Goal: Transaction & Acquisition: Obtain resource

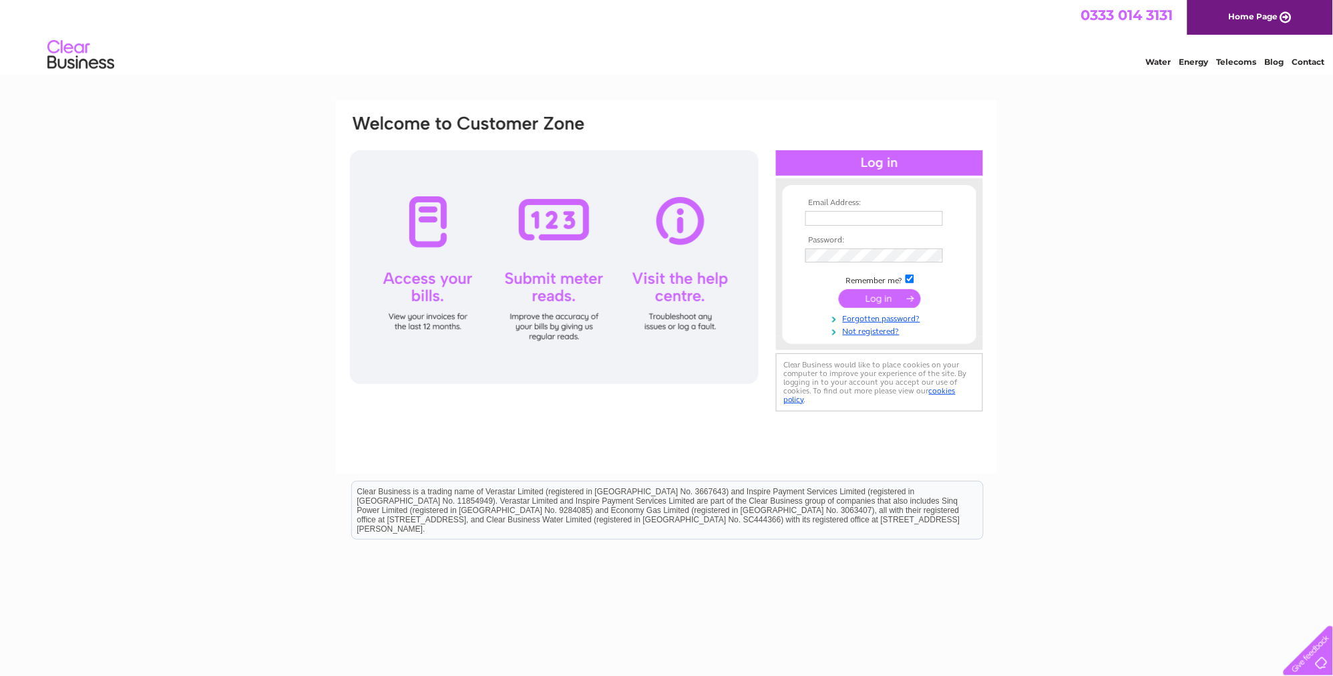
click at [824, 212] on input "text" at bounding box center [874, 218] width 138 height 15
type input "[PERSON_NAME][EMAIL_ADDRESS][PERSON_NAME][DOMAIN_NAME]"
click at [866, 319] on link "Forgotten password?" at bounding box center [881, 317] width 152 height 13
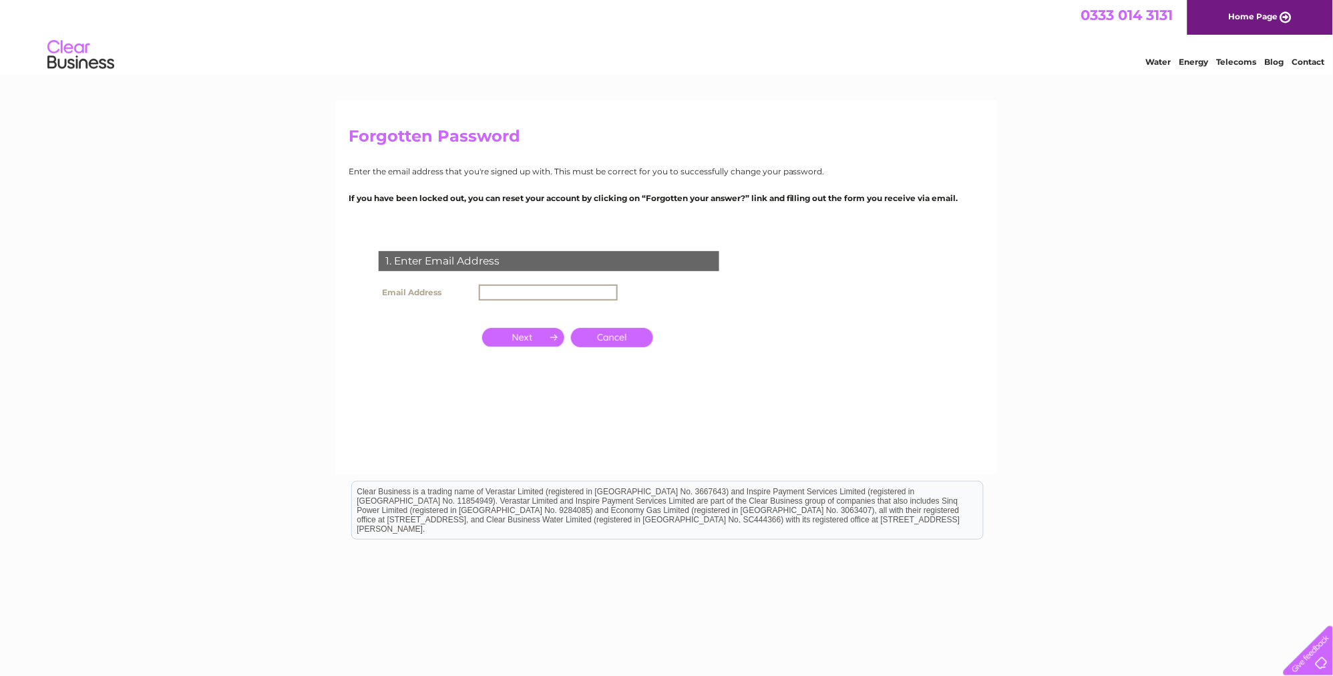
click at [539, 285] on input "text" at bounding box center [548, 293] width 139 height 16
type input "denis.gauci@pan-ocean.co.uk"
click at [537, 337] on input "button" at bounding box center [523, 337] width 82 height 19
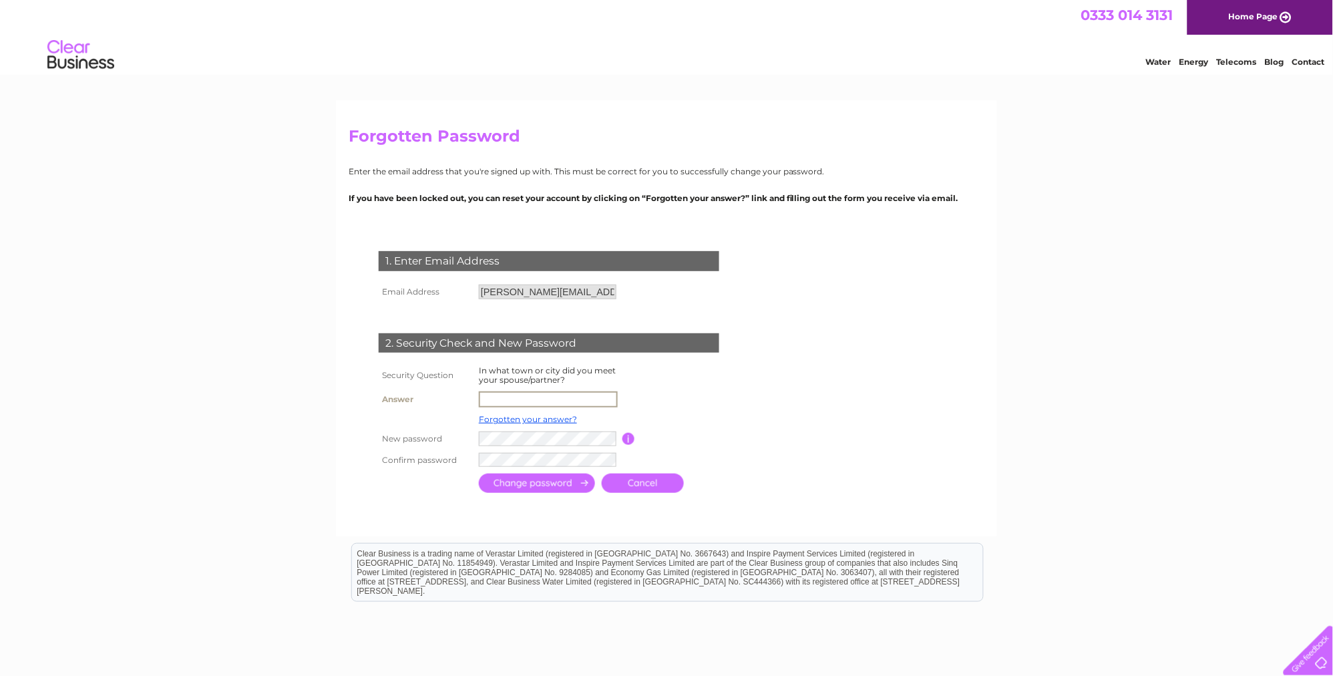
click at [517, 397] on input "text" at bounding box center [548, 399] width 139 height 16
type input "Aberdeen"
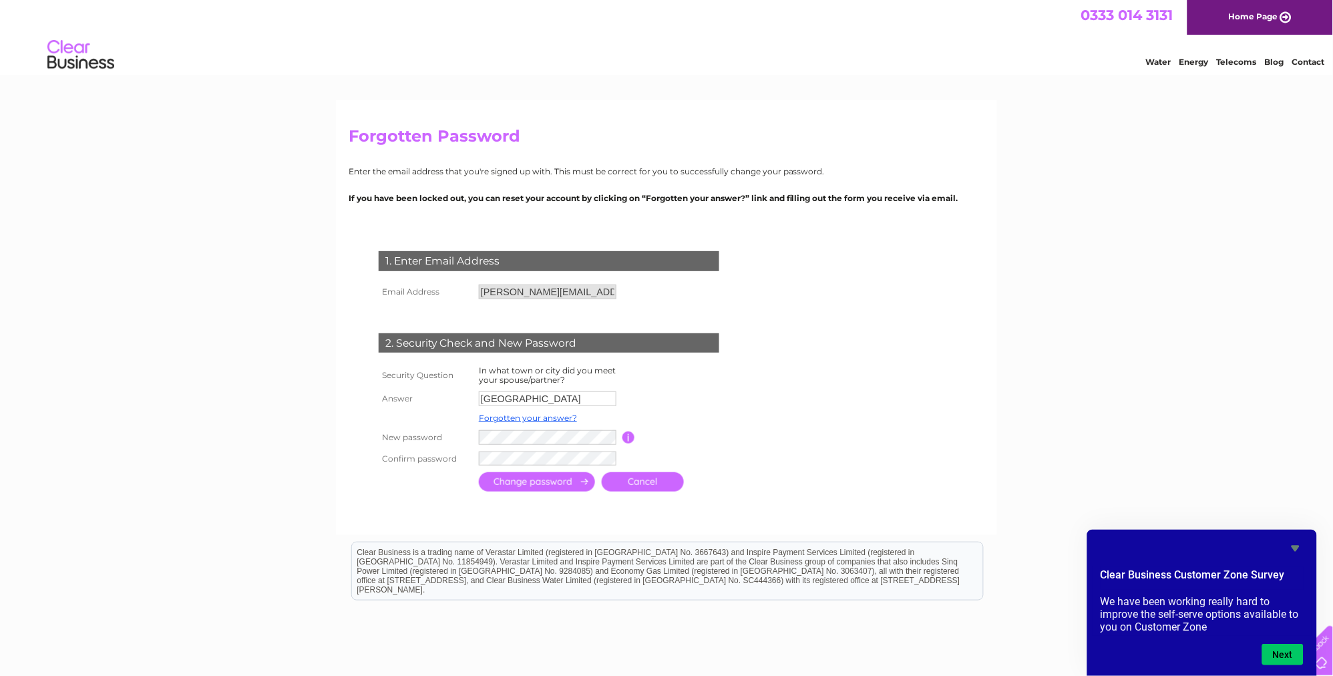
click at [522, 482] on input "submit" at bounding box center [537, 481] width 116 height 19
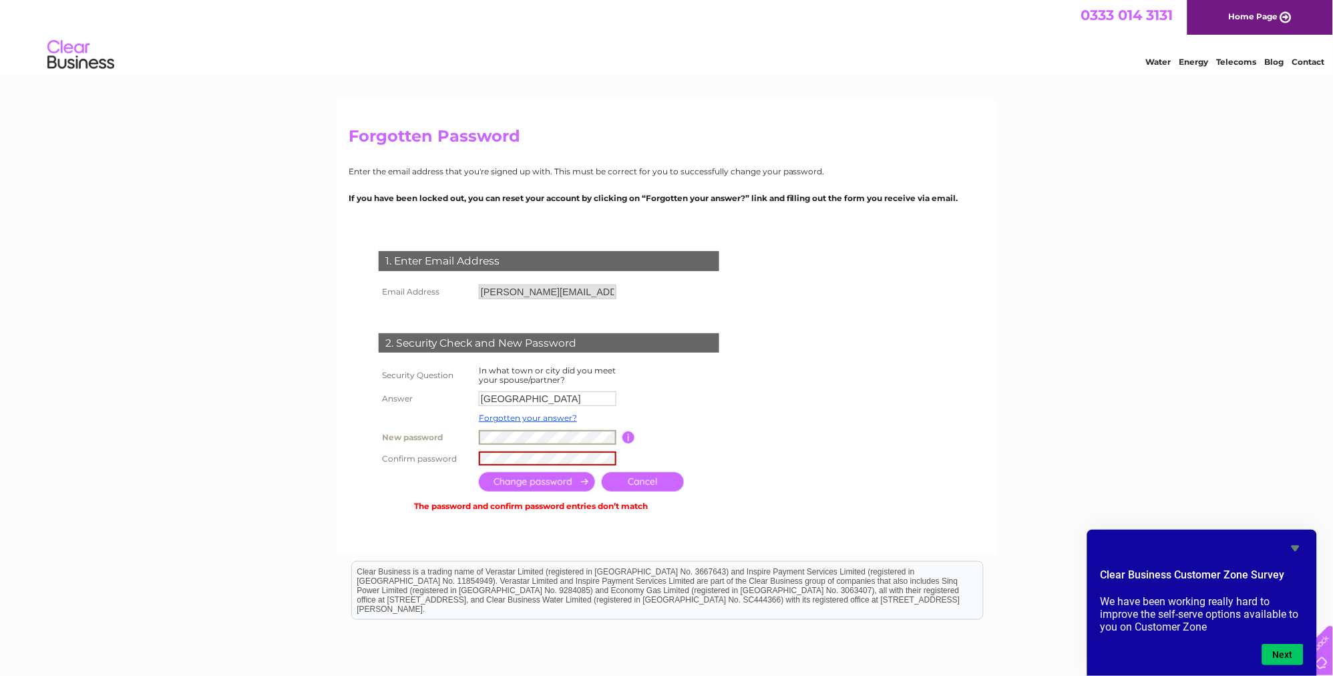
click at [458, 424] on tbody "Security Question In what town or city did you meet your spouse/partner? Answer…" at bounding box center [564, 416] width 379 height 106
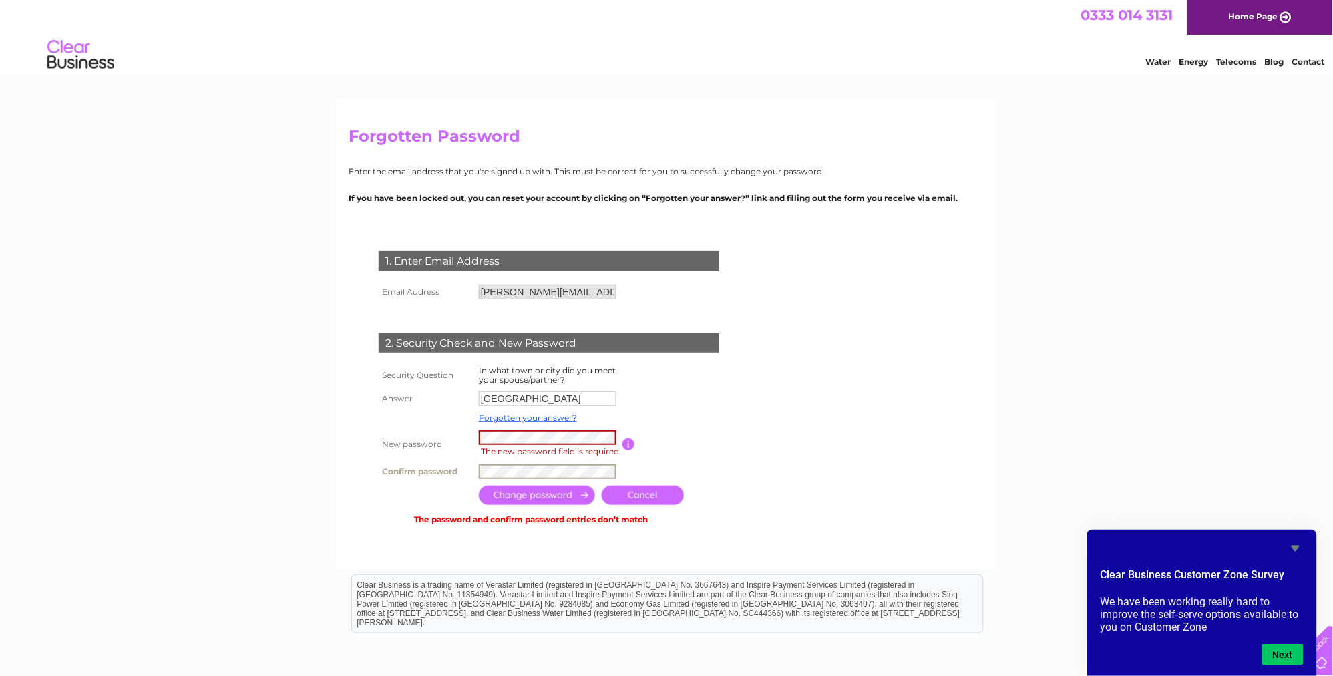
click at [471, 461] on tr "Confirm password" at bounding box center [564, 471] width 379 height 21
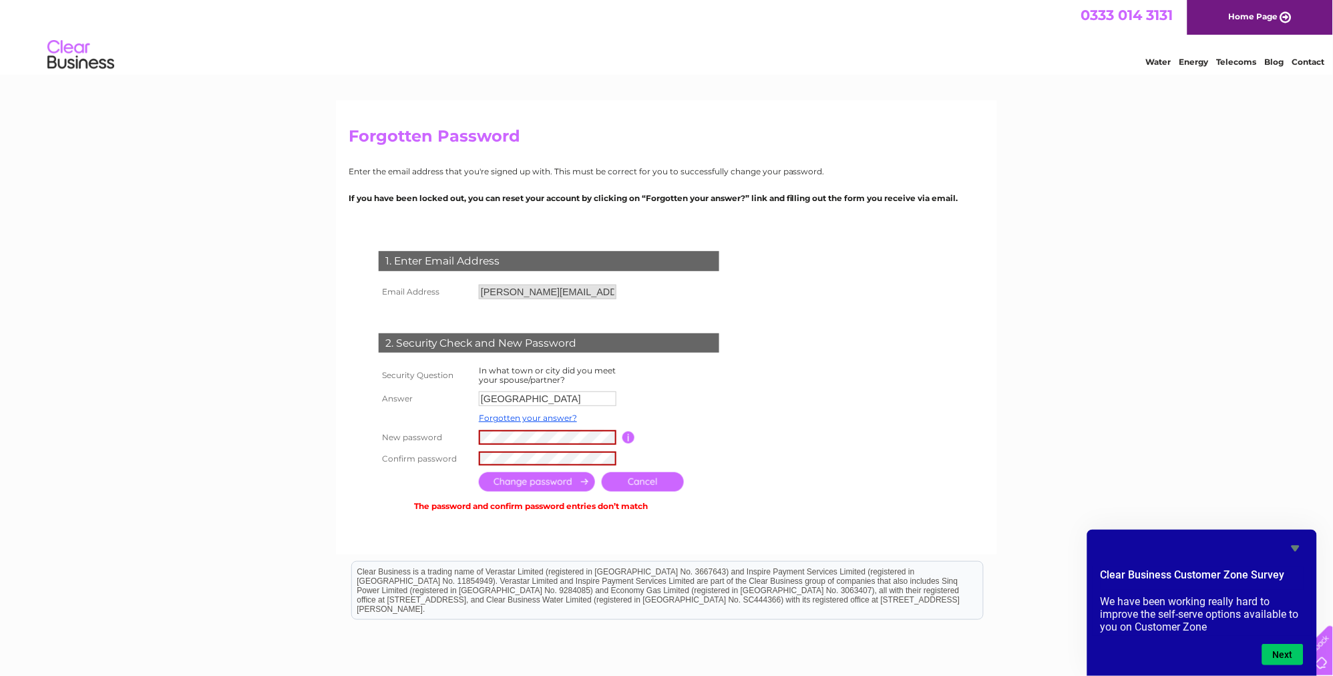
click at [506, 482] on input "submit" at bounding box center [537, 481] width 116 height 19
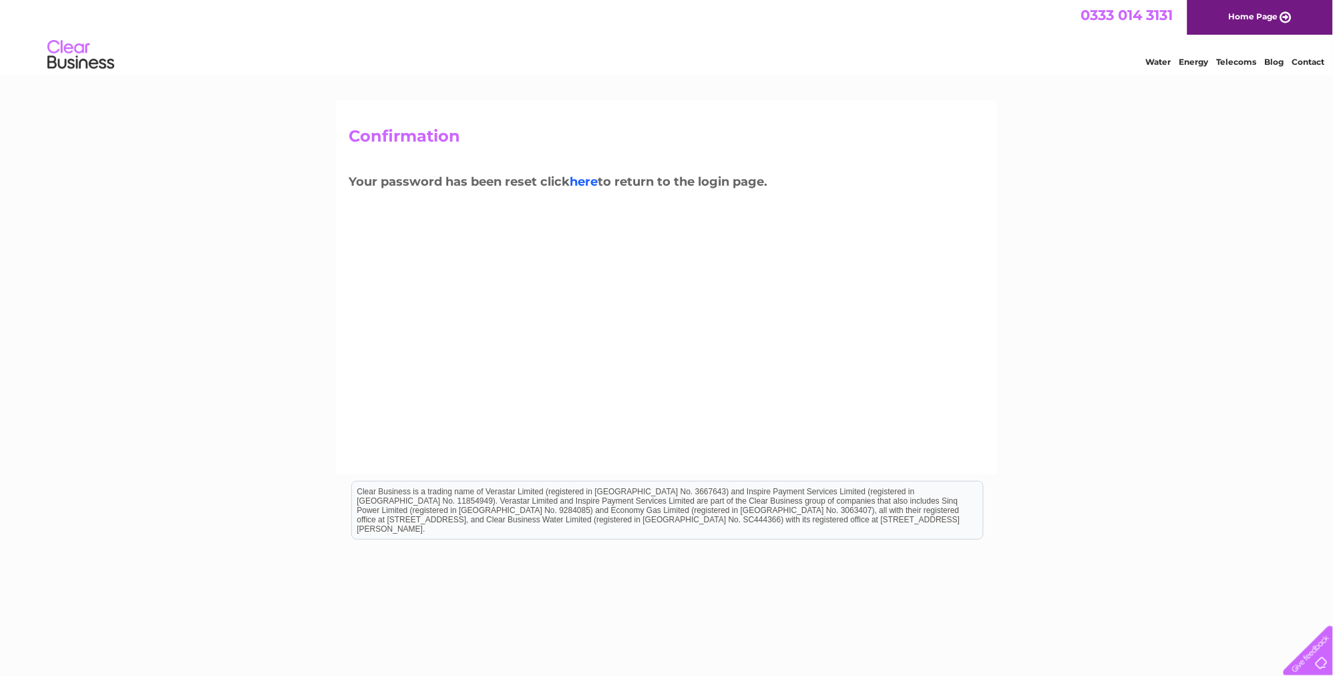
click at [1217, 67] on link "here" at bounding box center [1237, 59] width 40 height 13
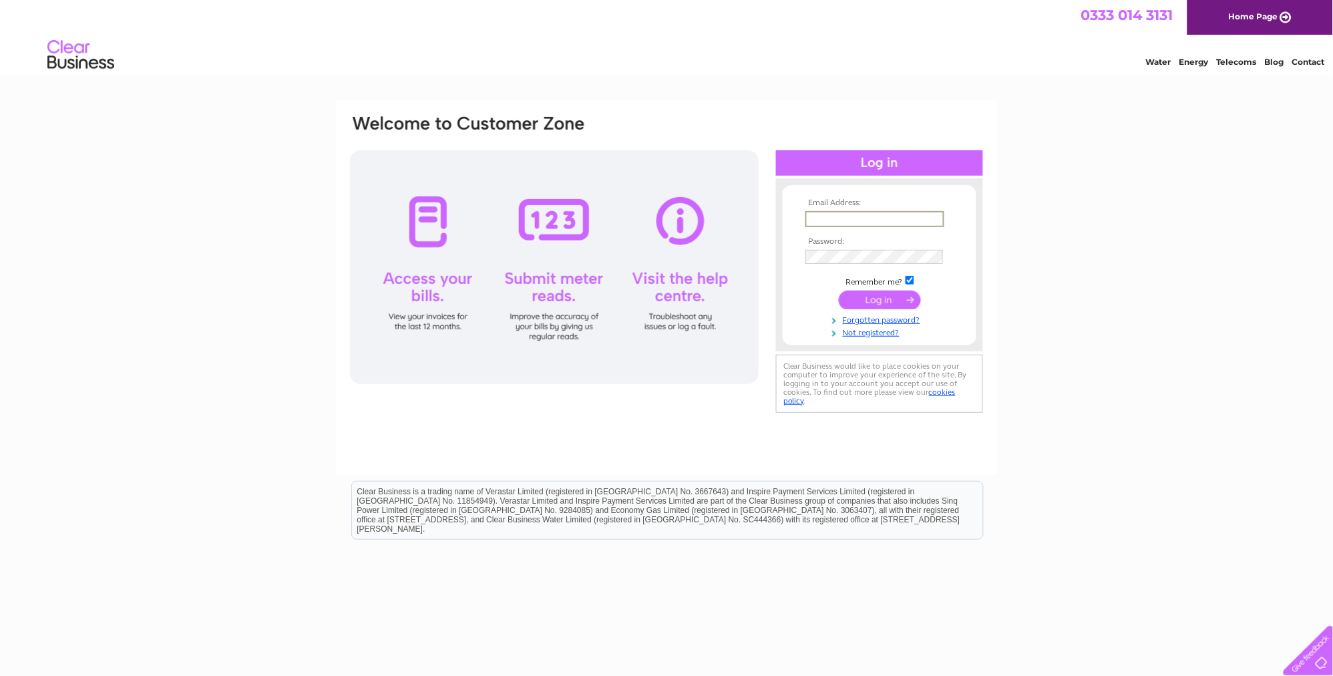
click at [811, 216] on input "text" at bounding box center [874, 219] width 139 height 16
type input "[PERSON_NAME][EMAIL_ADDRESS][PERSON_NAME][DOMAIN_NAME]"
click at [876, 301] on input "submit" at bounding box center [880, 298] width 82 height 19
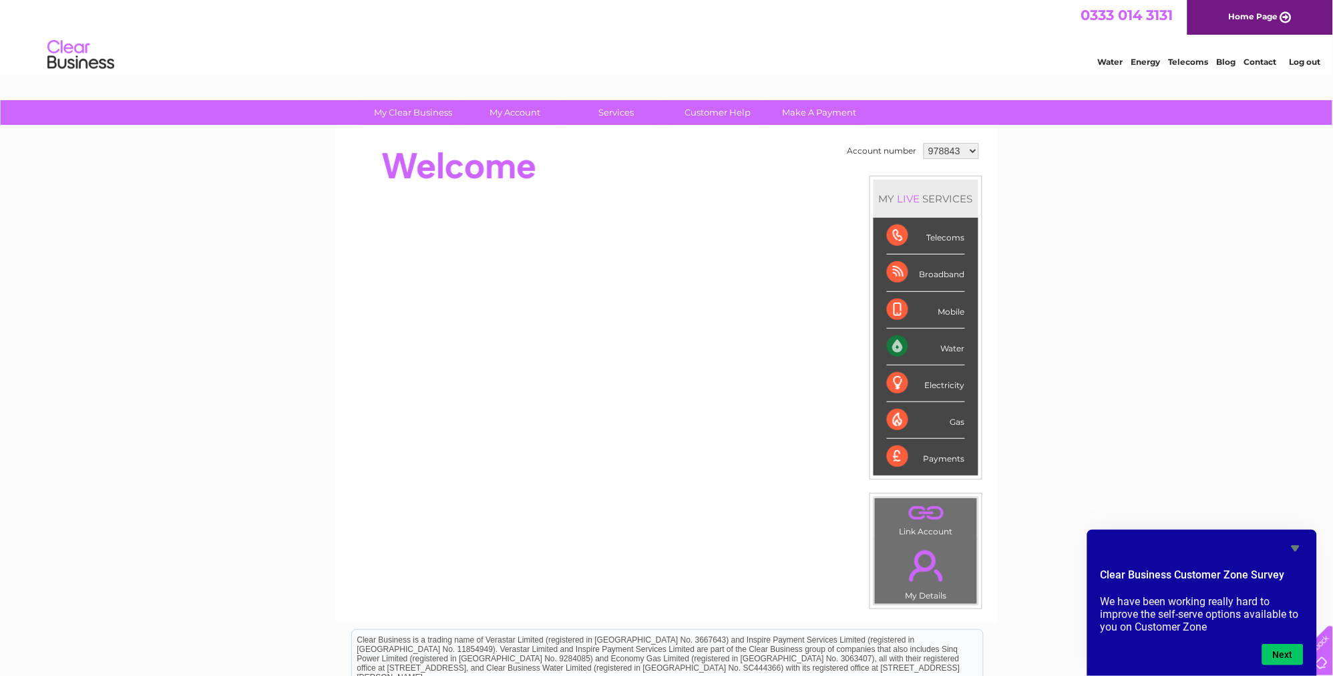
click at [1105, 61] on link "Water" at bounding box center [1110, 62] width 25 height 10
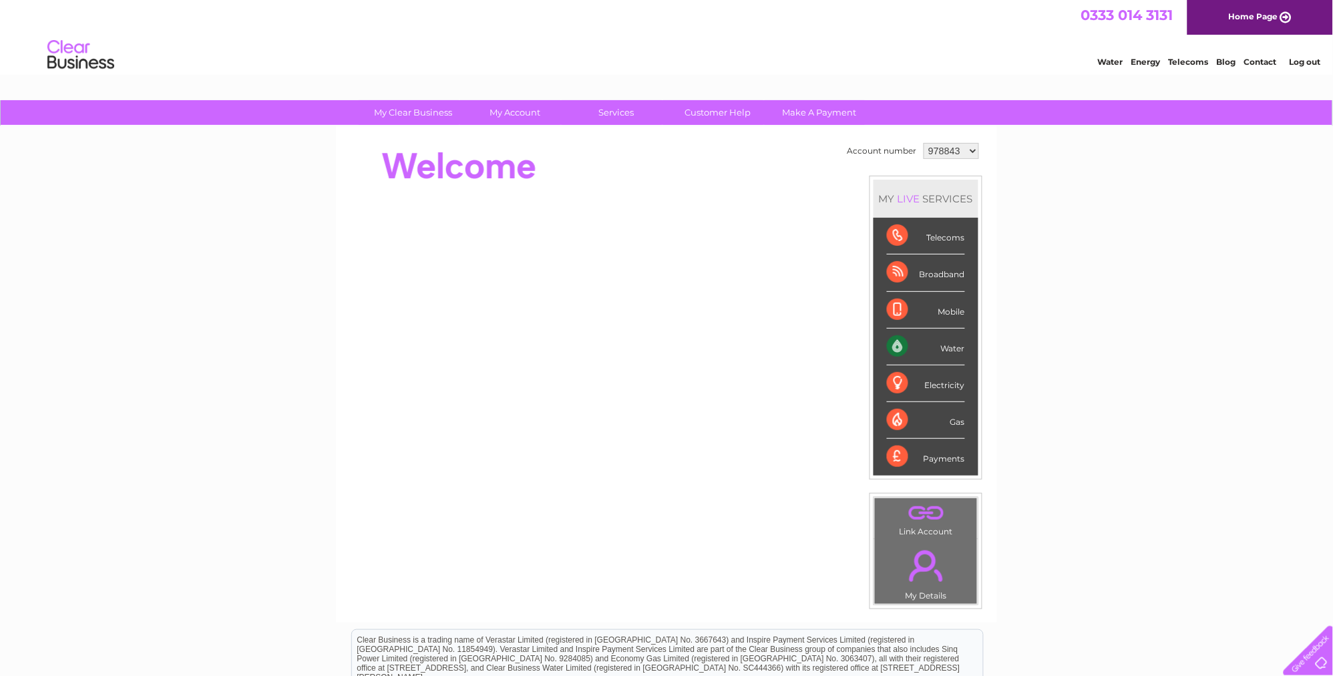
click at [894, 343] on div "Water" at bounding box center [926, 347] width 78 height 37
click at [946, 349] on div "Water" at bounding box center [926, 347] width 78 height 37
click at [920, 562] on link "." at bounding box center [926, 565] width 96 height 47
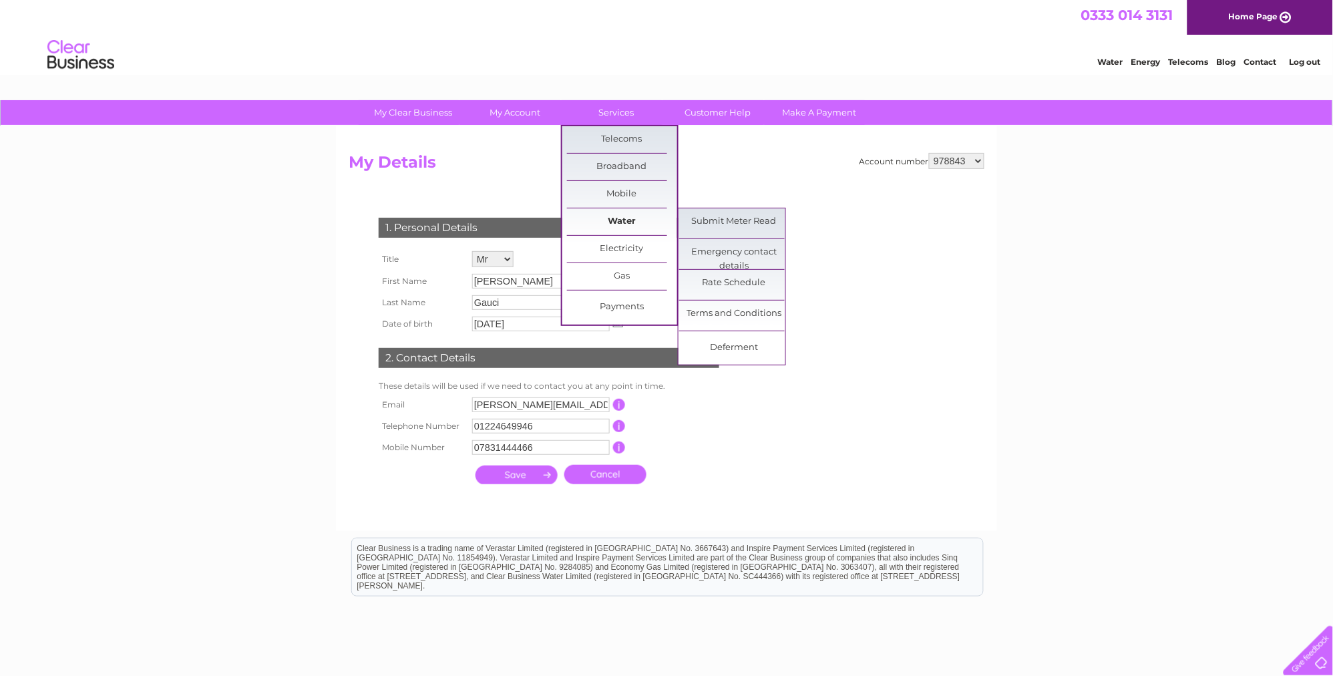
click at [614, 221] on link "Water" at bounding box center [622, 221] width 110 height 27
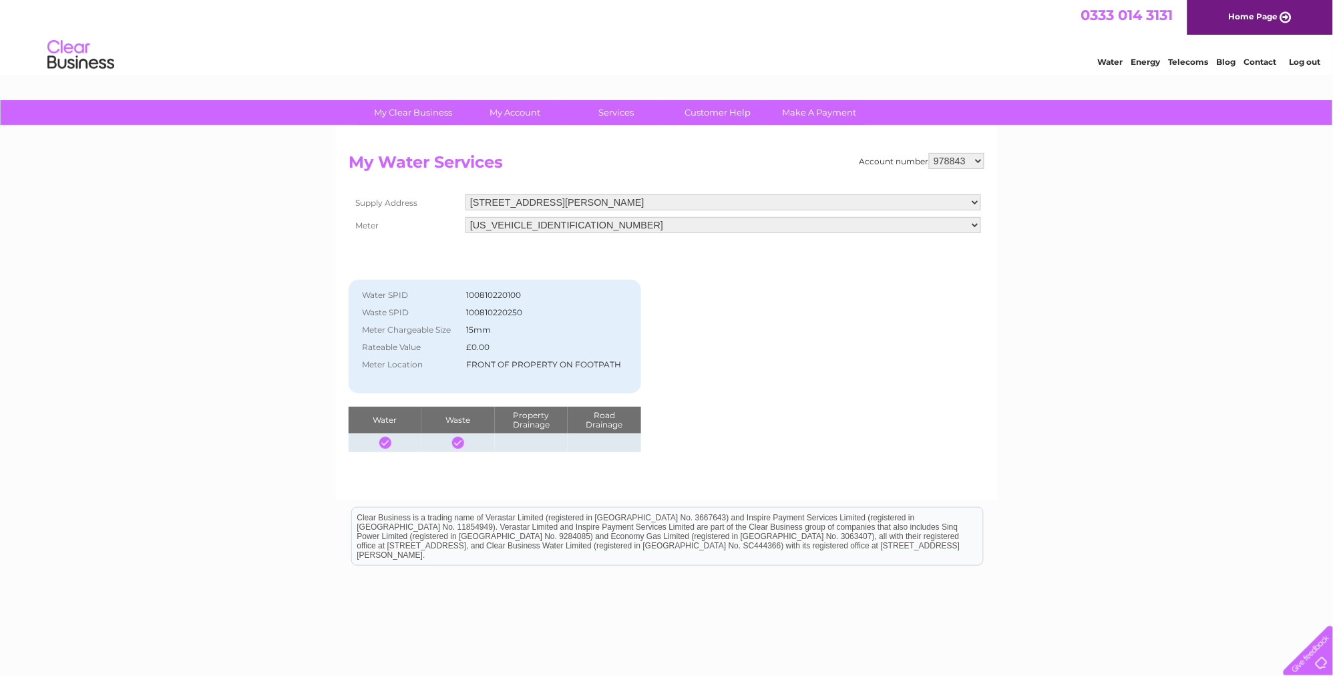
click at [980, 156] on select "978843 1114432" at bounding box center [956, 161] width 55 height 16
select select "1114432"
click at [931, 153] on select "978843 1114432" at bounding box center [956, 161] width 55 height 16
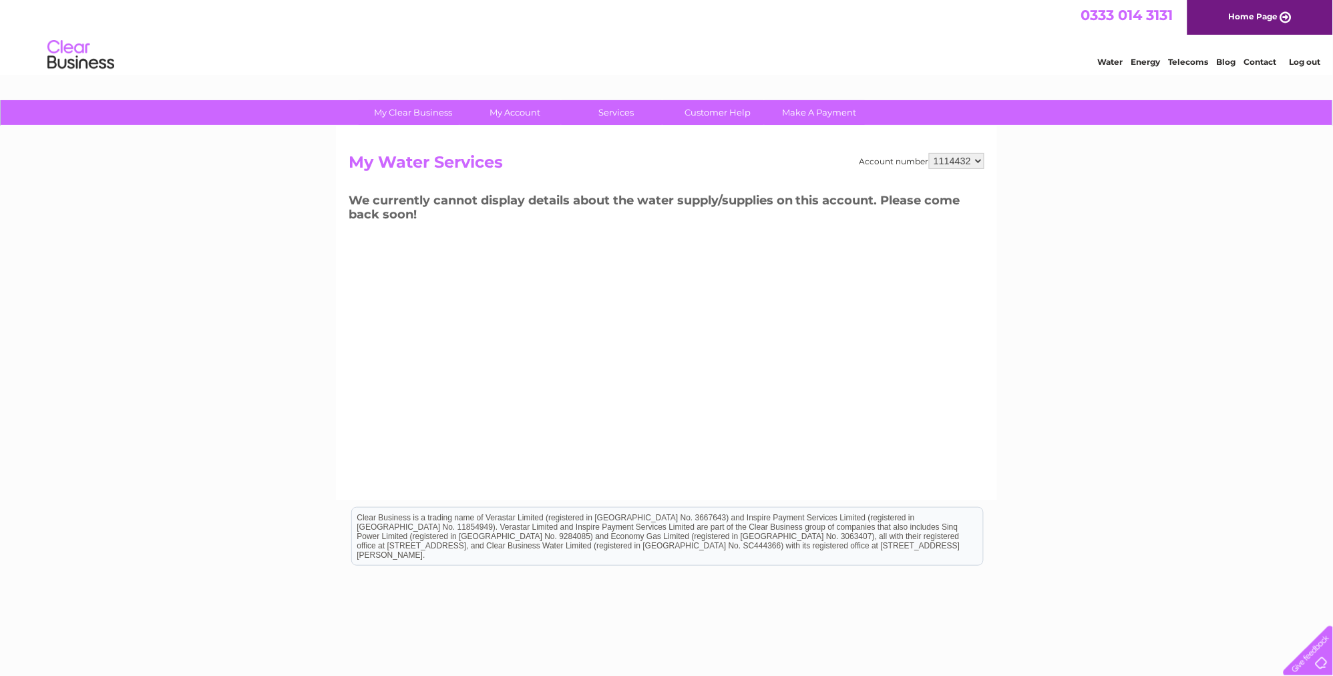
click at [978, 159] on select "978843 1114432" at bounding box center [956, 161] width 55 height 16
select select "978843"
click at [931, 153] on select "978843 1114432" at bounding box center [956, 161] width 55 height 16
click at [982, 161] on select "978843 1114432" at bounding box center [956, 161] width 55 height 16
select select "1114432"
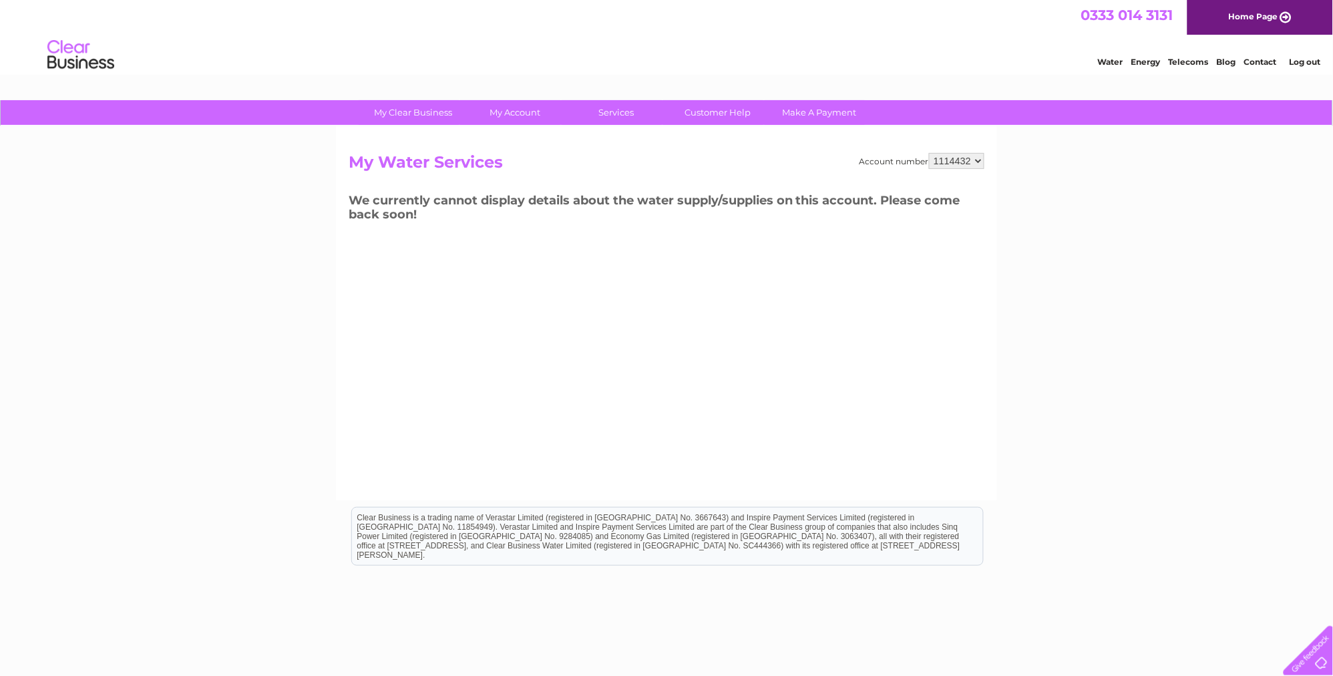
click at [931, 153] on select "978843 1114432" at bounding box center [956, 161] width 55 height 16
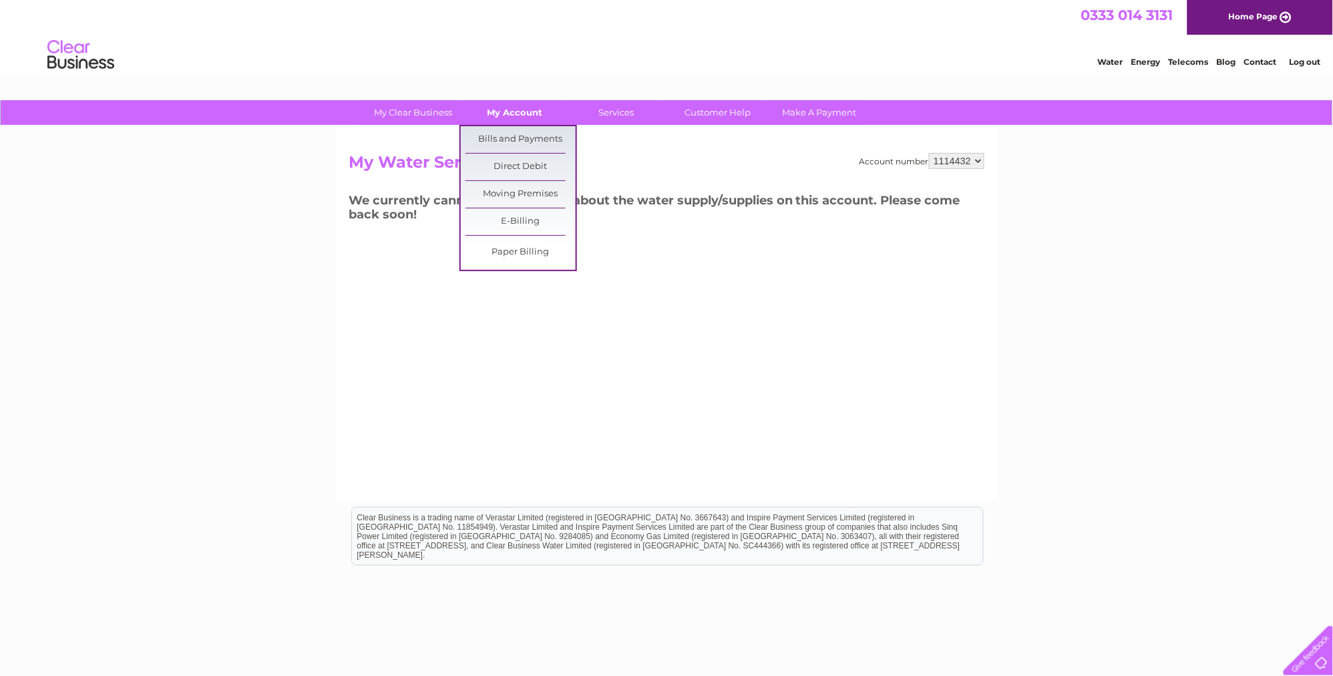
click at [512, 112] on link "My Account" at bounding box center [515, 112] width 110 height 25
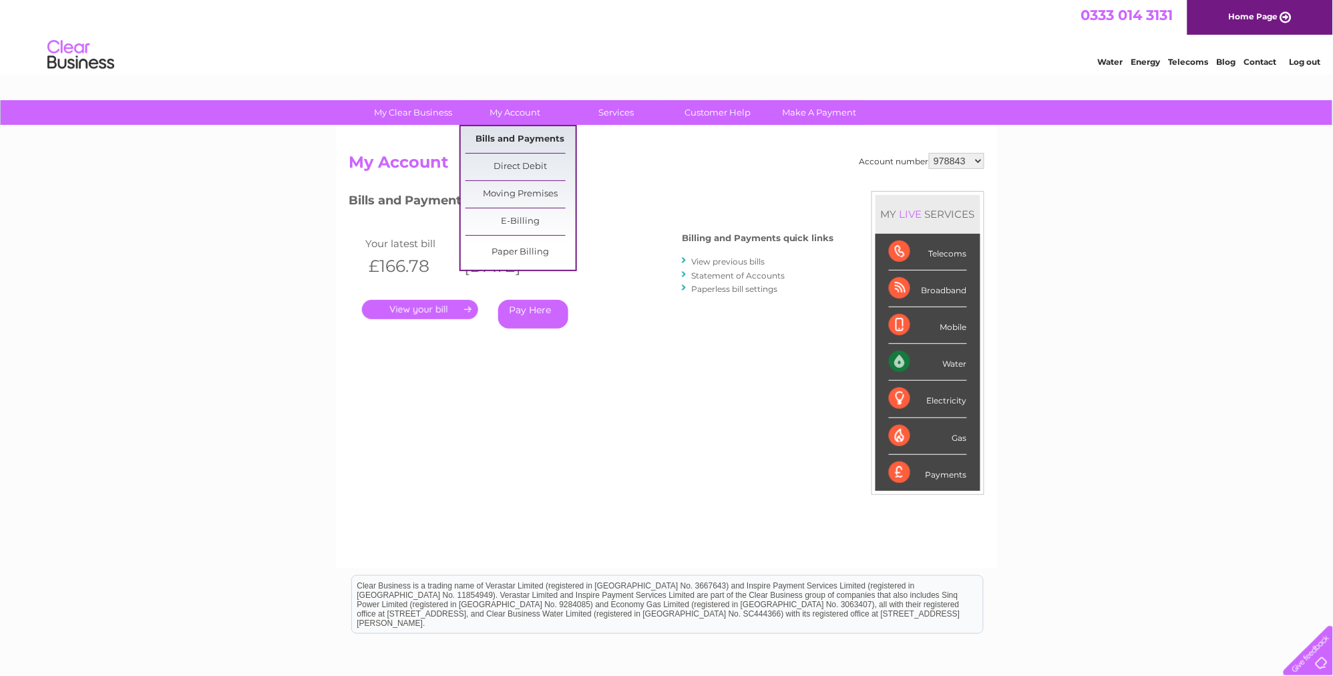
click at [496, 136] on link "Bills and Payments" at bounding box center [520, 139] width 110 height 27
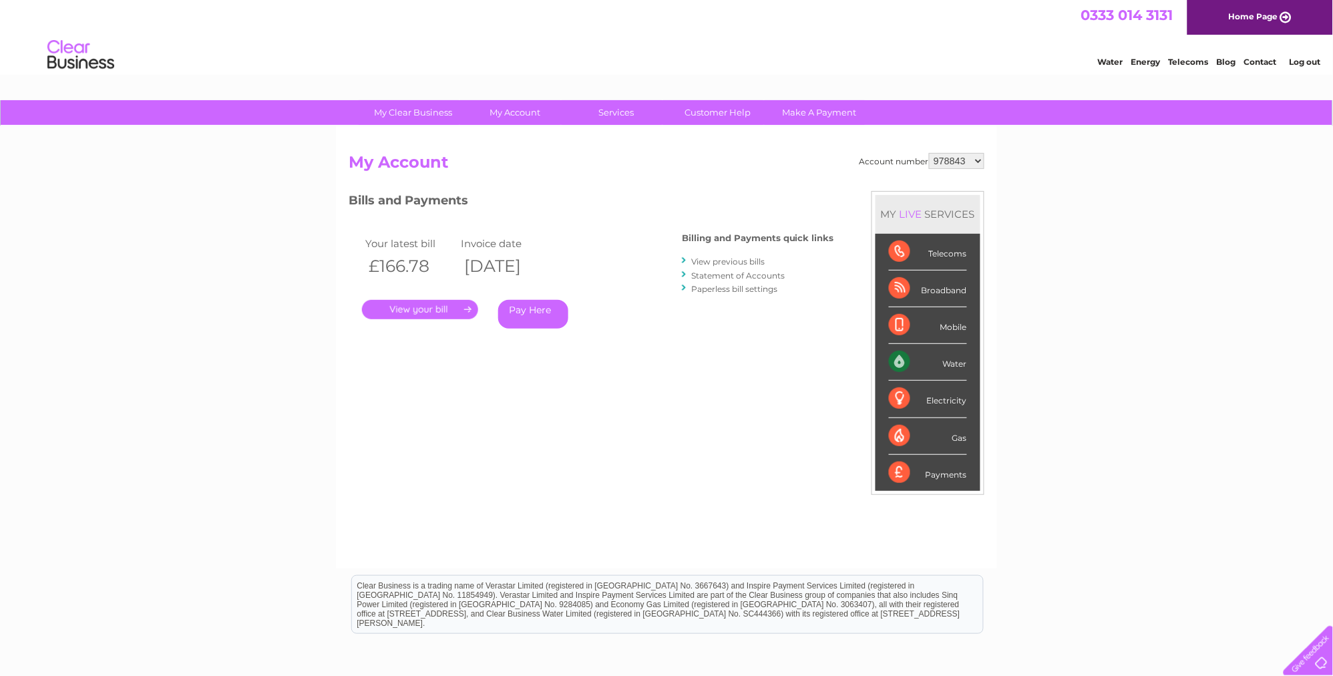
click at [431, 309] on link "." at bounding box center [420, 309] width 116 height 19
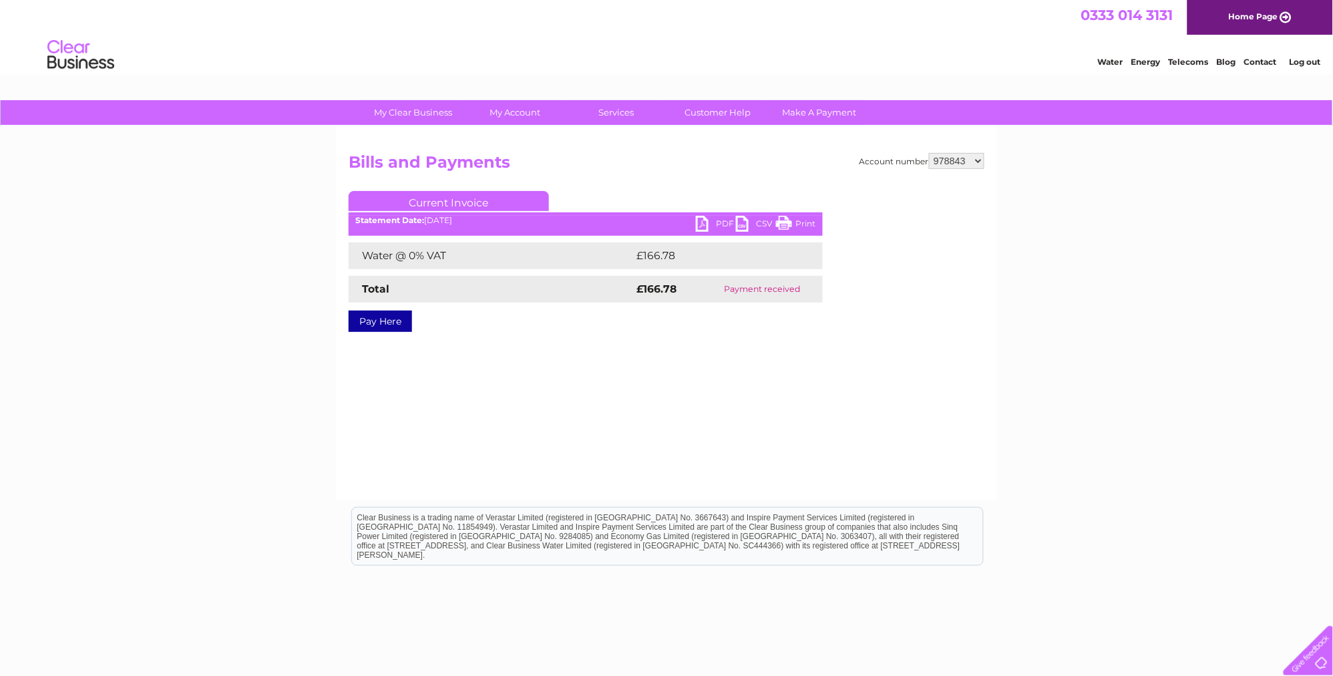
click at [698, 220] on link "PDF" at bounding box center [716, 225] width 40 height 19
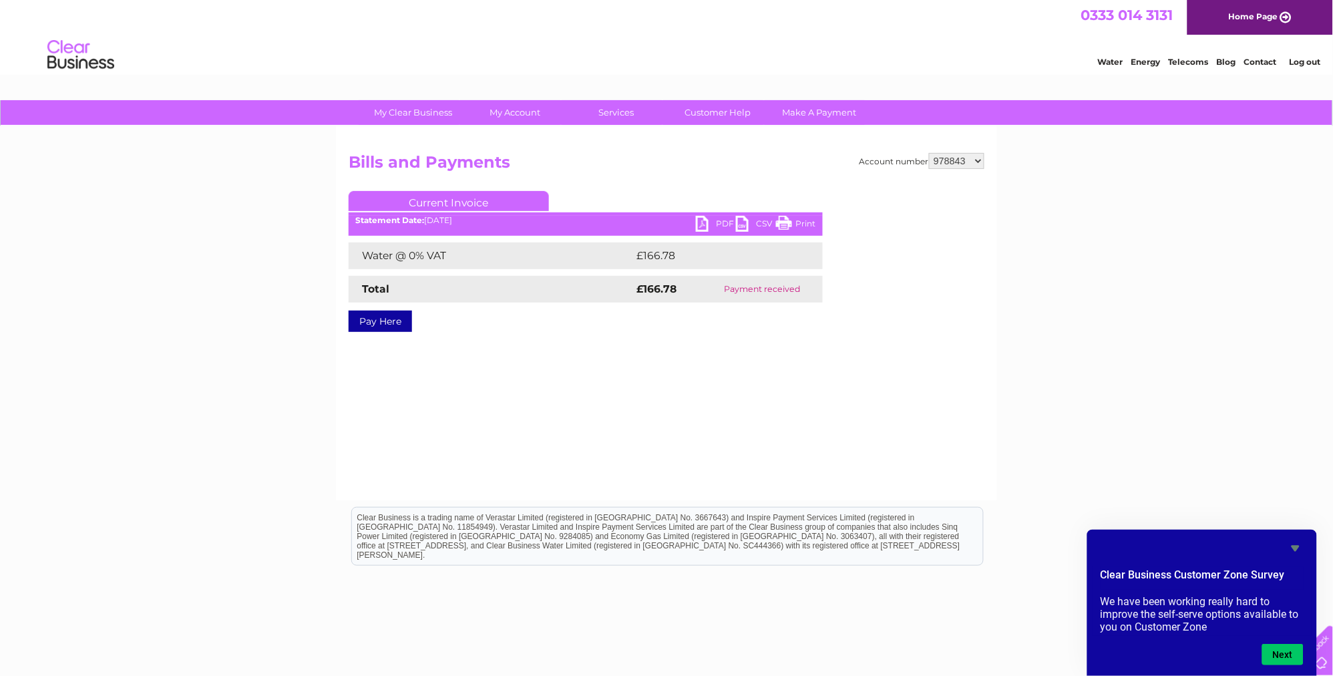
click at [980, 159] on select "978843 1114432" at bounding box center [956, 161] width 55 height 16
select select "1114432"
click at [931, 153] on select "978843 1114432" at bounding box center [956, 161] width 55 height 16
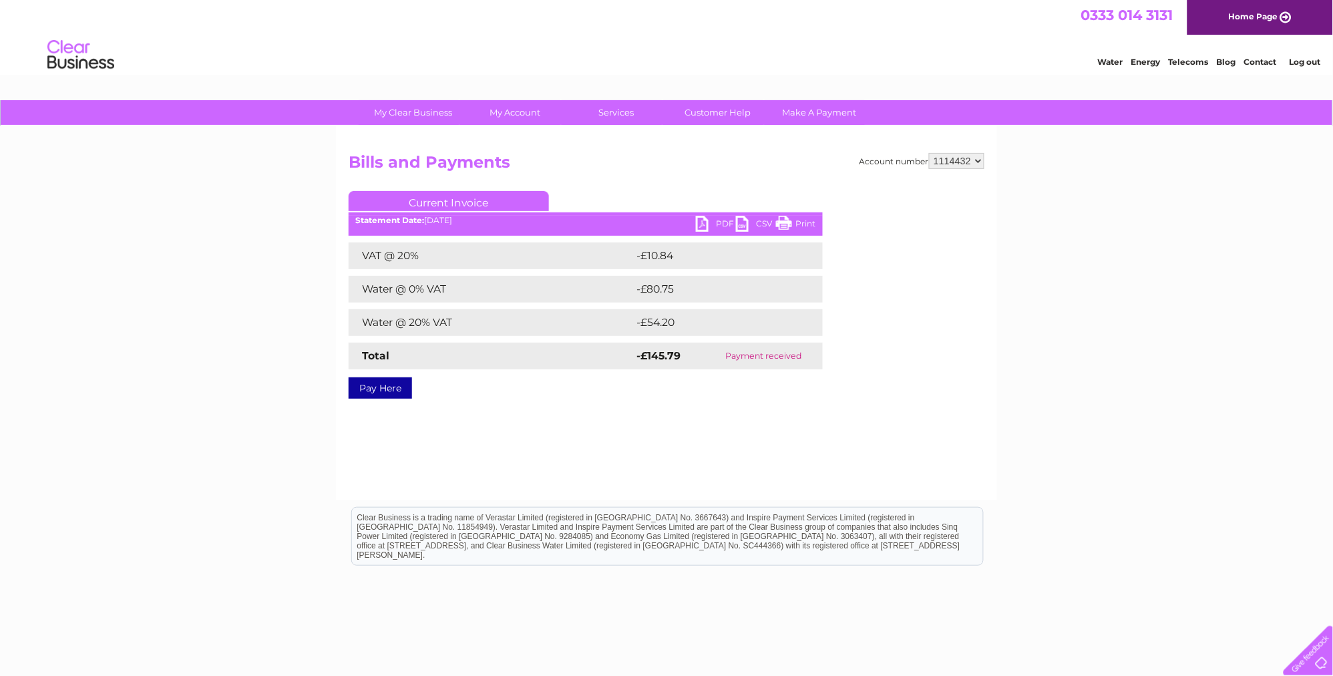
click at [700, 221] on link "PDF" at bounding box center [716, 225] width 40 height 19
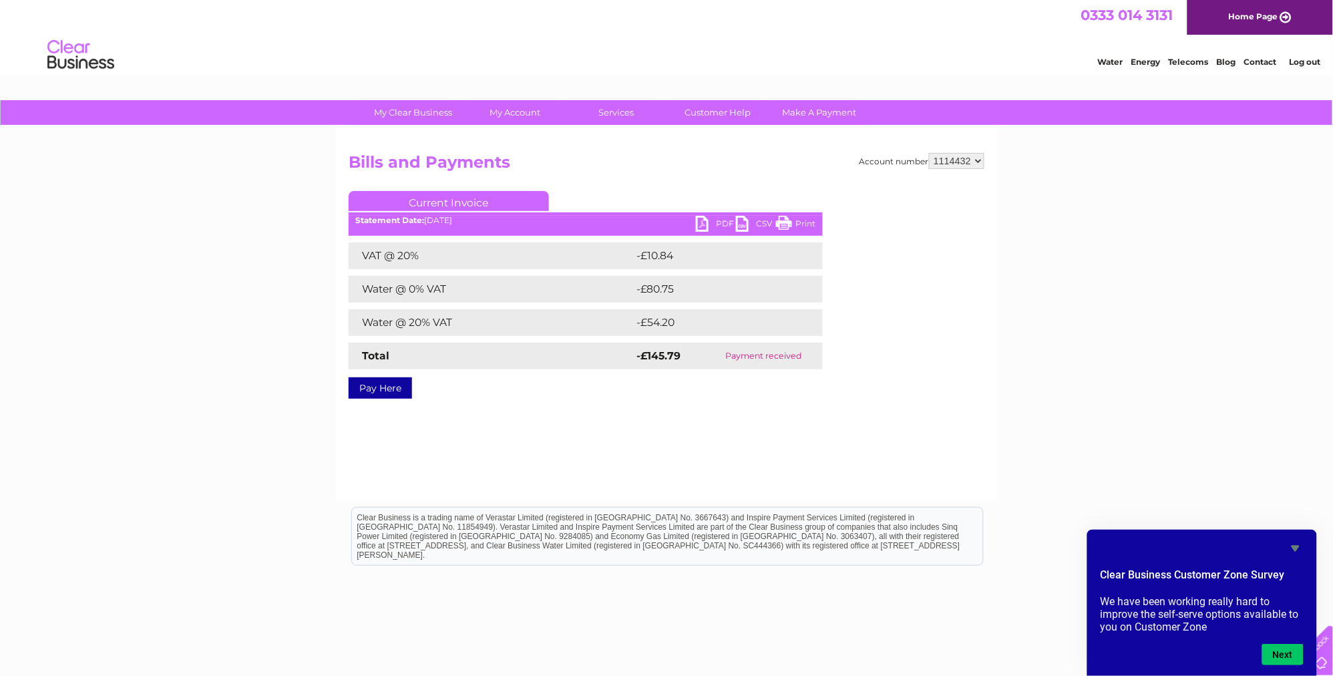
click at [981, 158] on select "978843 1114432" at bounding box center [956, 161] width 55 height 16
select select "978843"
click at [931, 153] on select "978843 1114432" at bounding box center [956, 161] width 55 height 16
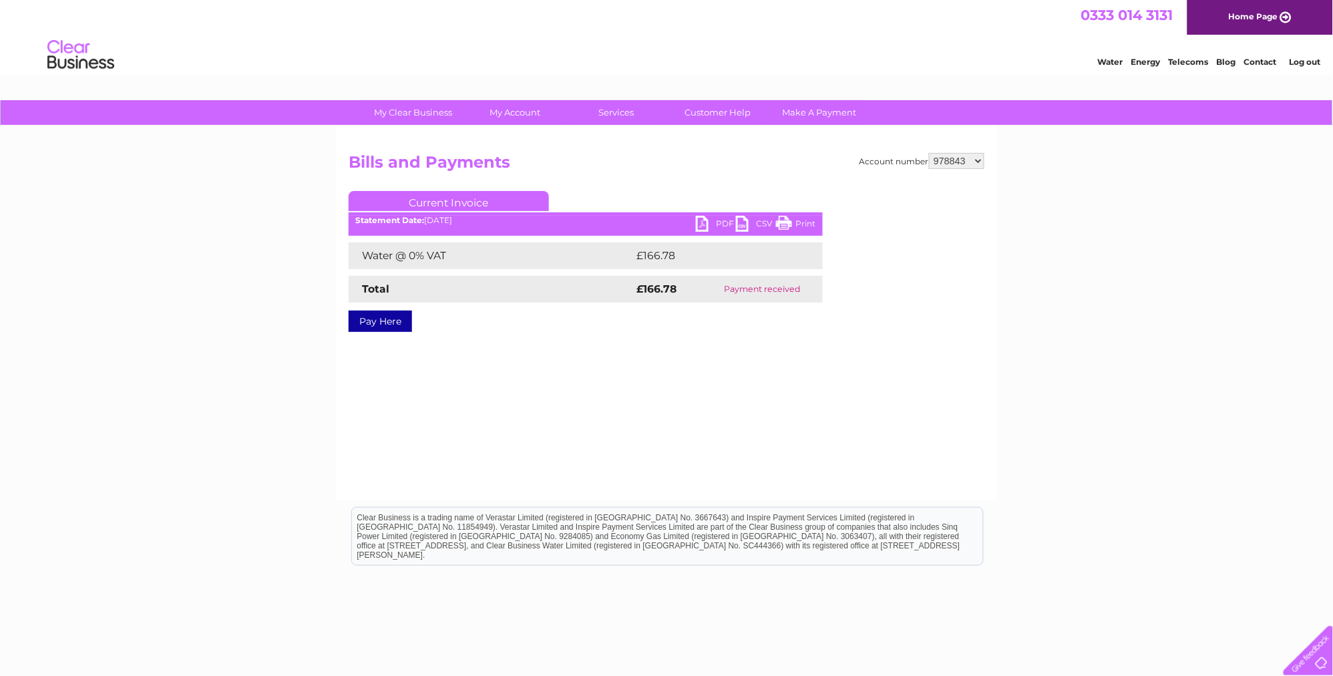
click at [980, 157] on select "978843 1114432" at bounding box center [956, 161] width 55 height 16
select select "1114432"
click at [931, 153] on select "978843 1114432" at bounding box center [956, 161] width 55 height 16
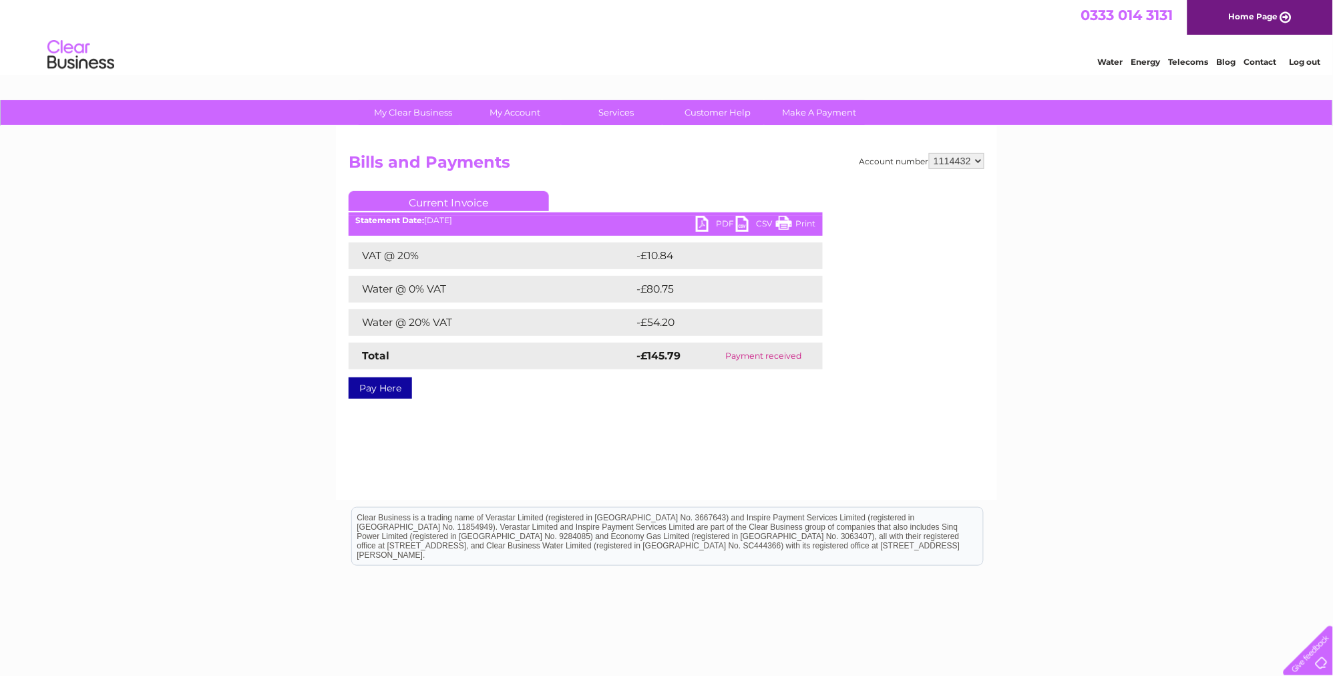
click at [978, 162] on select "978843 1114432" at bounding box center [956, 161] width 55 height 16
select select "978843"
click at [931, 153] on select "978843 1114432" at bounding box center [956, 161] width 55 height 16
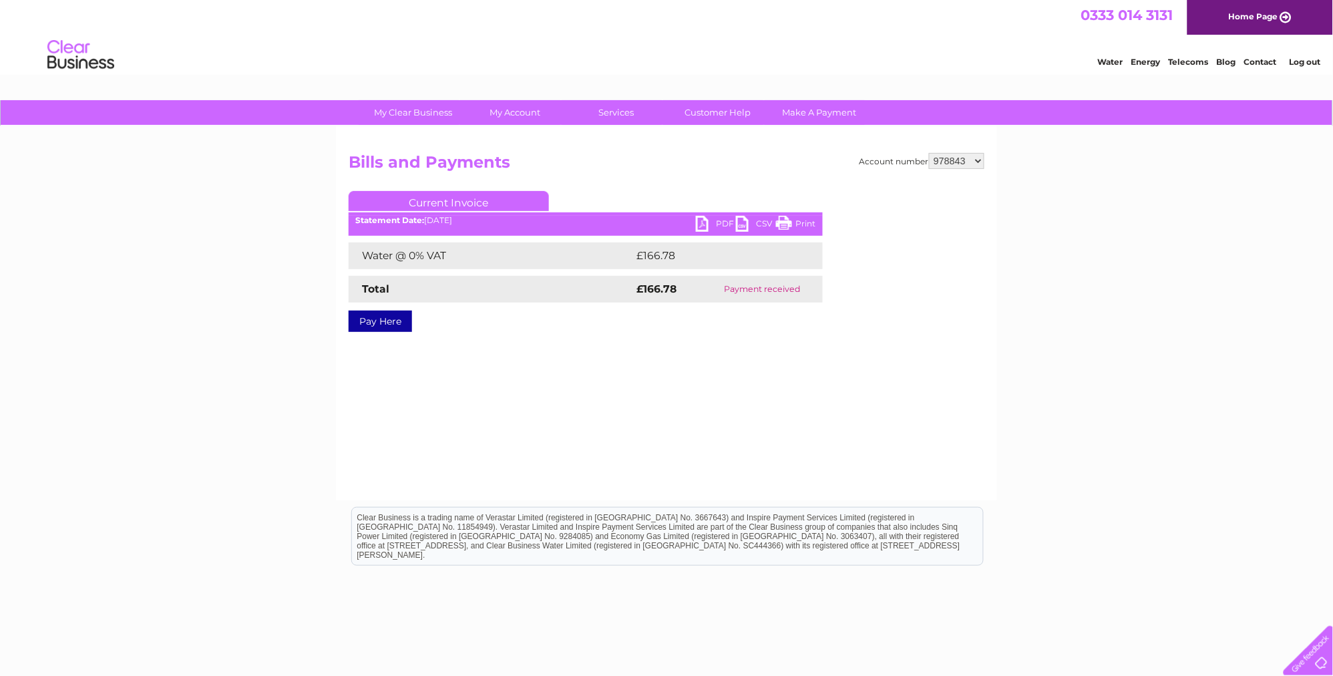
click at [700, 220] on link "PDF" at bounding box center [716, 225] width 40 height 19
